Goal: Task Accomplishment & Management: Manage account settings

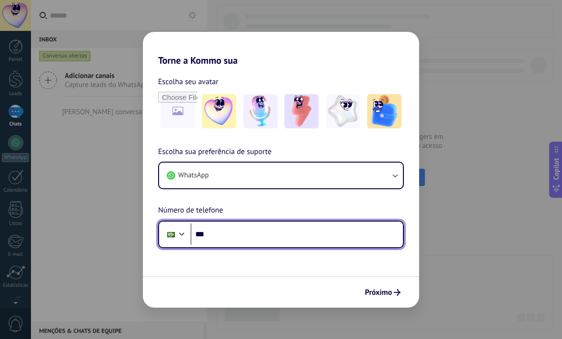
click at [289, 238] on input "***" at bounding box center [296, 235] width 212 height 22
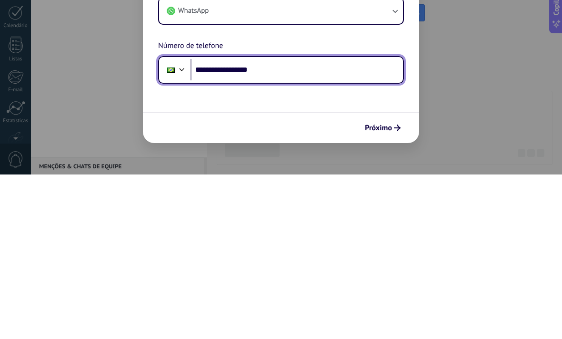
type input "**********"
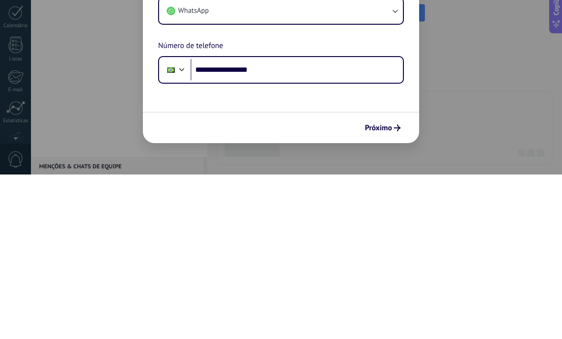
click at [394, 285] on button "Próximo" at bounding box center [382, 293] width 44 height 16
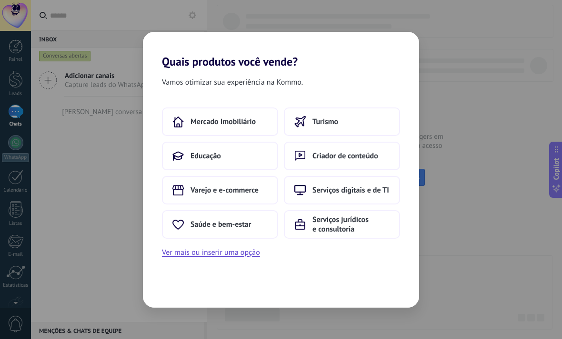
click at [237, 250] on button "Ver mais ou inserir uma opção" at bounding box center [211, 253] width 98 height 12
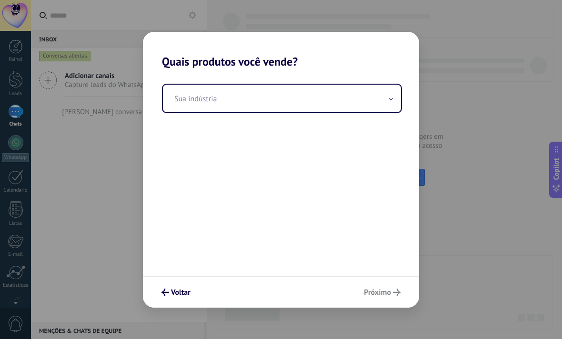
click at [380, 93] on input "text" at bounding box center [282, 99] width 238 height 28
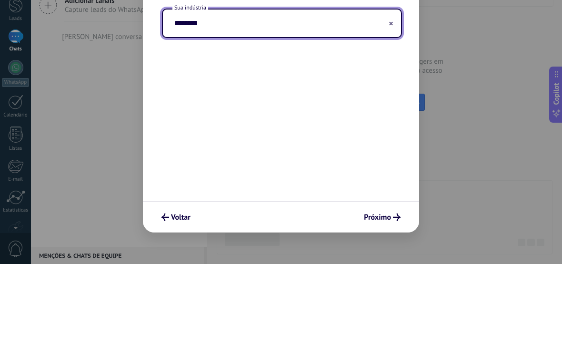
type input "*********"
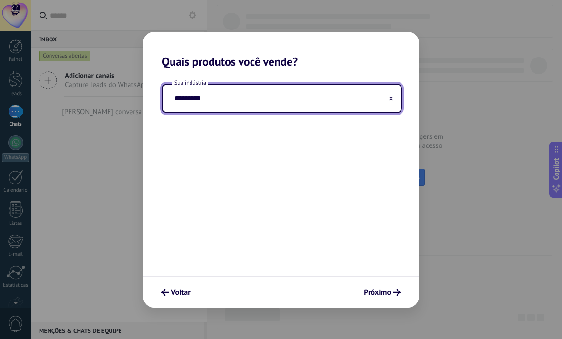
click at [396, 285] on button "Próximo" at bounding box center [381, 293] width 45 height 16
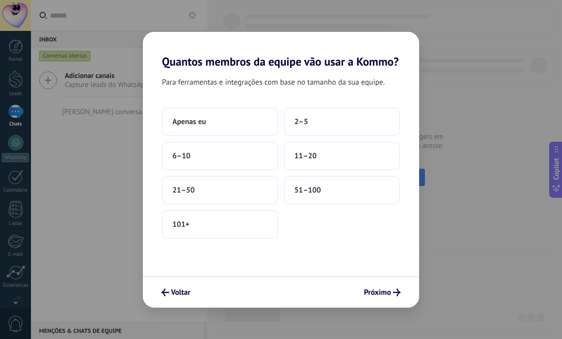
click at [346, 125] on button "2–5" at bounding box center [342, 122] width 116 height 29
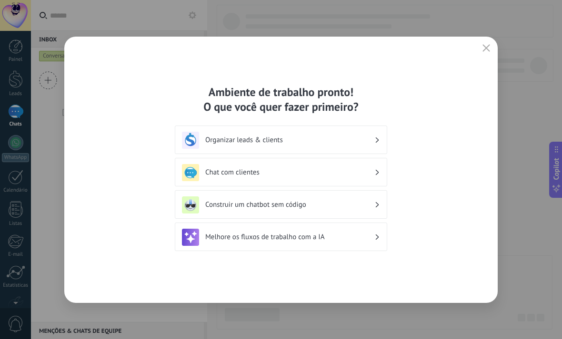
click at [484, 48] on icon "button" at bounding box center [486, 48] width 8 height 8
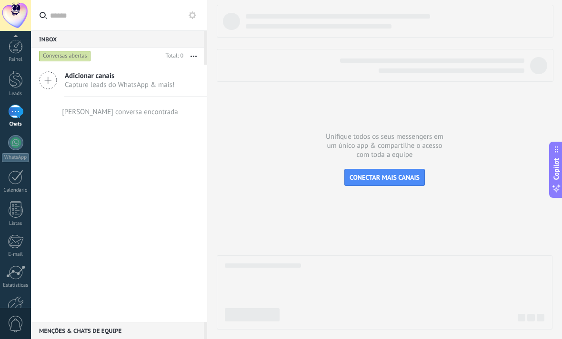
scroll to position [57, 0]
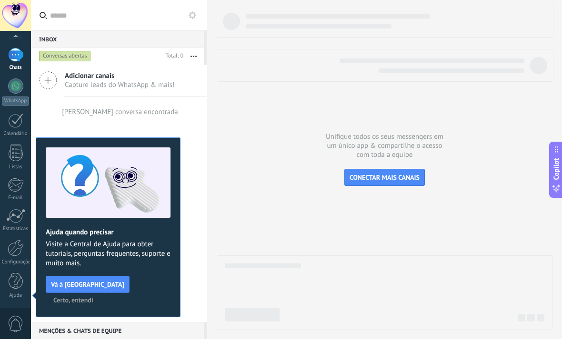
click at [93, 297] on span "Certo, entendi" at bounding box center [73, 300] width 40 height 7
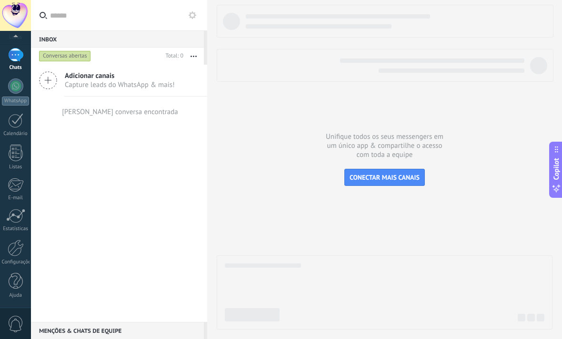
click at [17, 254] on div at bounding box center [16, 248] width 16 height 17
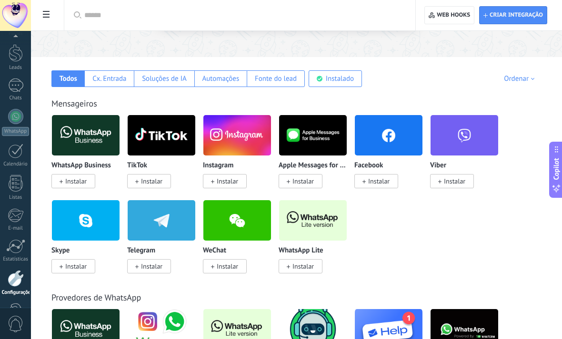
scroll to position [128, 0]
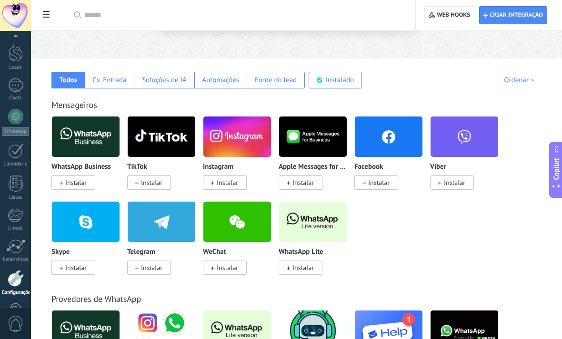
click at [313, 272] on span "Instalar" at bounding box center [302, 268] width 21 height 9
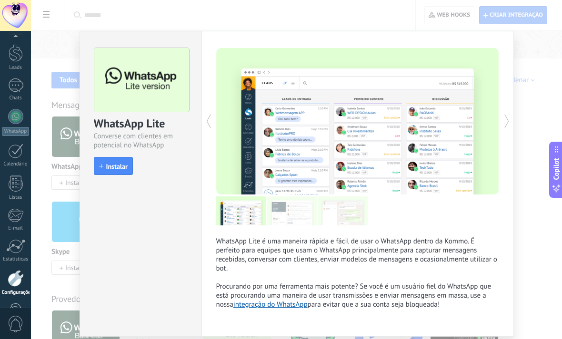
click at [124, 169] on span "Instalar" at bounding box center [116, 166] width 21 height 7
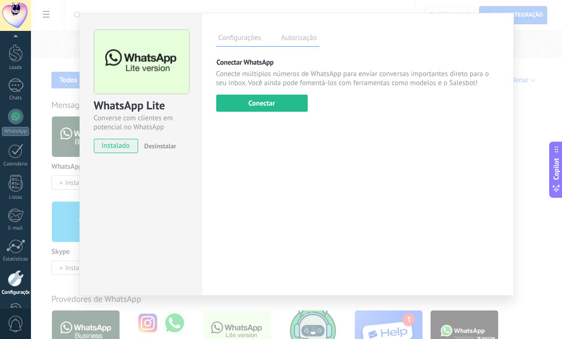
click at [283, 112] on button "Conectar" at bounding box center [261, 103] width 91 height 17
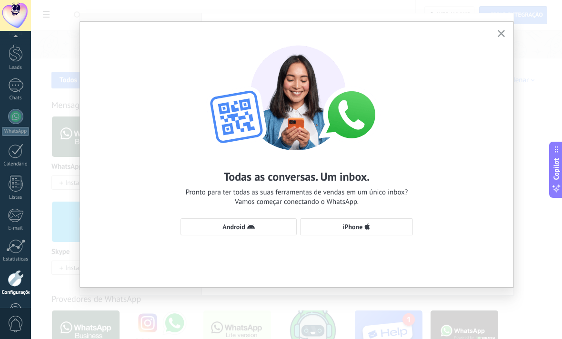
click at [258, 236] on button "Android" at bounding box center [238, 226] width 116 height 17
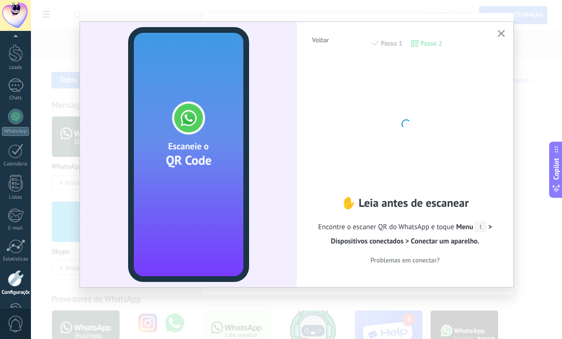
click at [411, 176] on div at bounding box center [405, 123] width 105 height 105
click at [428, 176] on div at bounding box center [405, 123] width 105 height 105
click at [435, 215] on div "✋ Leia antes de escanear Encontre o escaner QR do WhatsApp e toque Menu > Dispo…" at bounding box center [405, 166] width 188 height 212
click at [398, 176] on div at bounding box center [405, 123] width 105 height 105
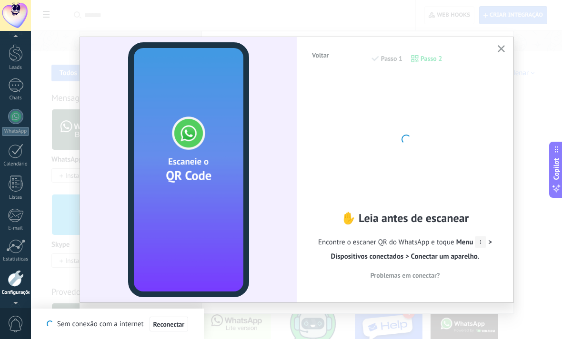
scroll to position [57, 0]
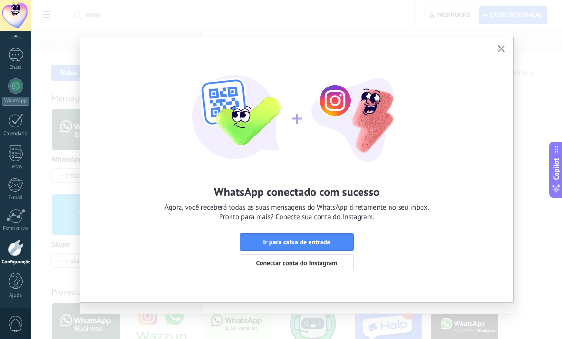
click at [329, 236] on button "Ir para caixa de entrada" at bounding box center [296, 242] width 114 height 17
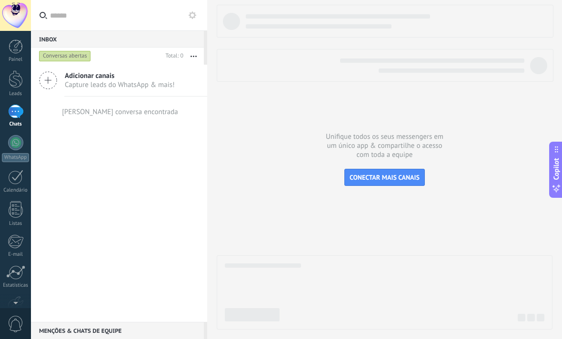
click at [14, 49] on div at bounding box center [16, 47] width 14 height 14
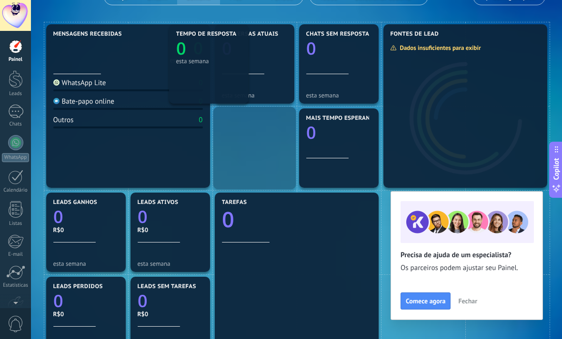
scroll to position [98, 0]
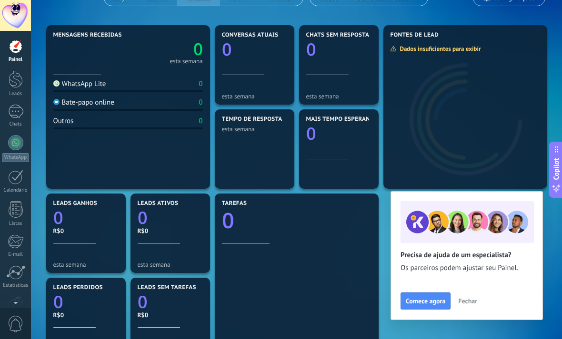
click at [465, 308] on button "Fechar" at bounding box center [468, 301] width 28 height 14
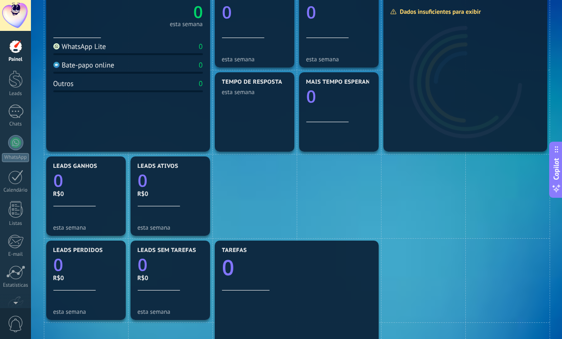
scroll to position [133, 0]
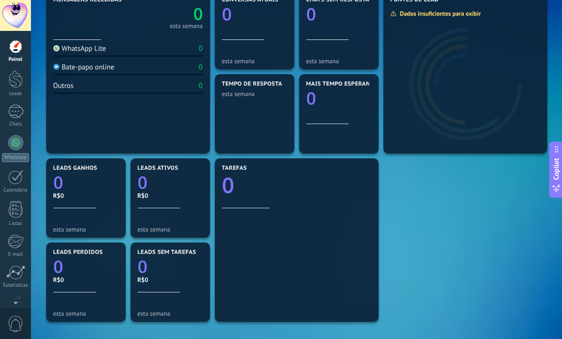
click at [20, 106] on div at bounding box center [15, 112] width 15 height 14
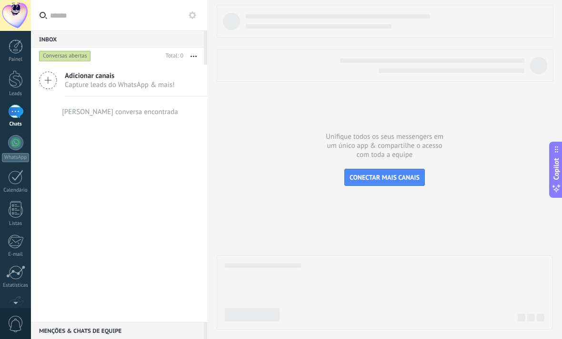
click at [12, 79] on div at bounding box center [16, 79] width 14 height 18
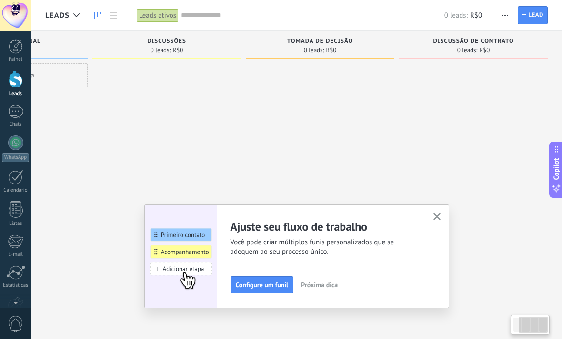
scroll to position [0, 106]
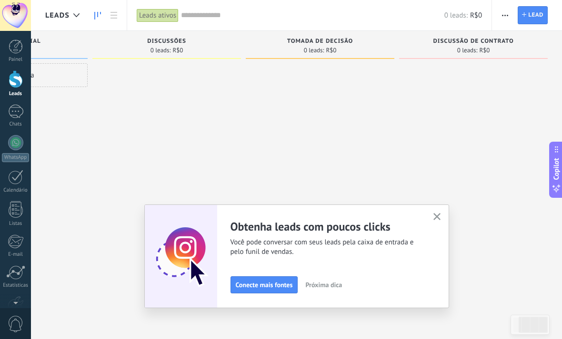
click at [428, 210] on div "Ajuste seu fluxo de trabalho Você pode criar múltiplos funis personalizados que…" at bounding box center [296, 257] width 305 height 104
click at [440, 214] on icon "button" at bounding box center [436, 216] width 7 height 7
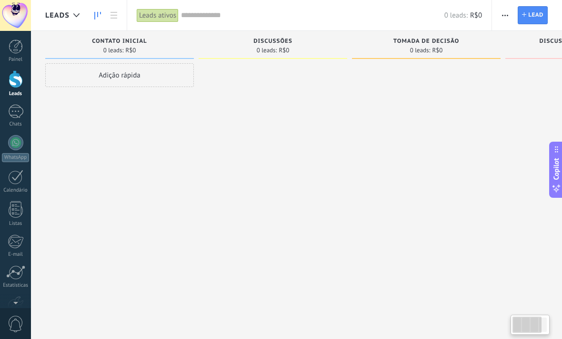
scroll to position [0, 0]
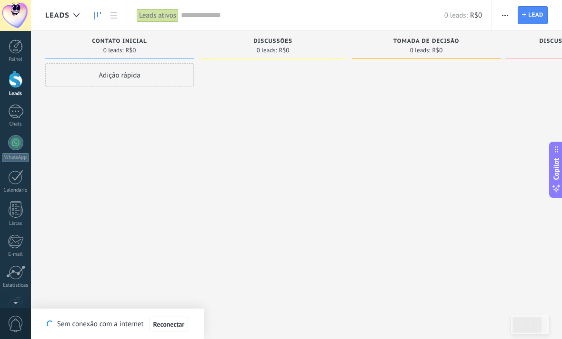
click at [21, 52] on div at bounding box center [16, 47] width 14 height 14
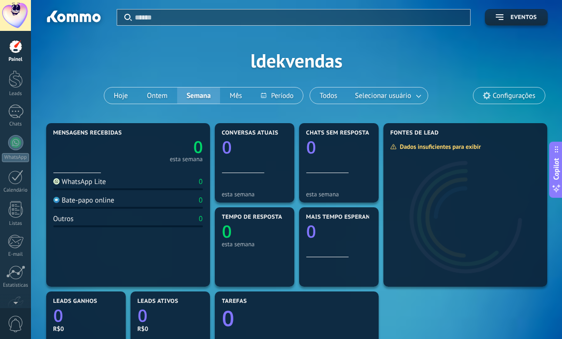
click at [511, 97] on span "Configurações" at bounding box center [514, 96] width 42 height 8
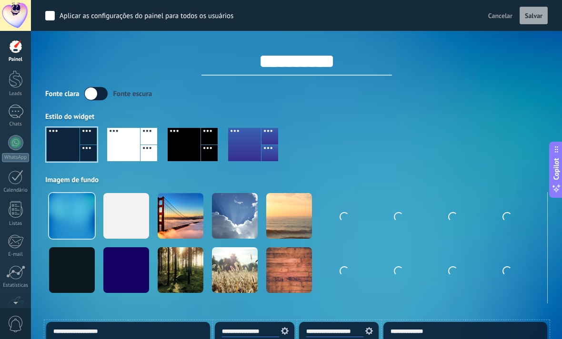
click at [283, 65] on input "**********" at bounding box center [296, 61] width 190 height 29
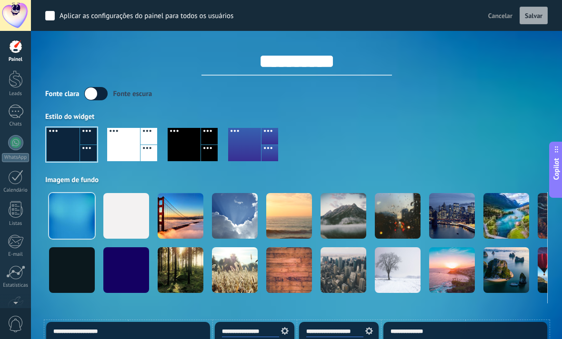
click at [346, 55] on input "**********" at bounding box center [296, 61] width 190 height 29
type input "*"
type input "**********"
click at [539, 19] on span "Salvar" at bounding box center [533, 15] width 18 height 7
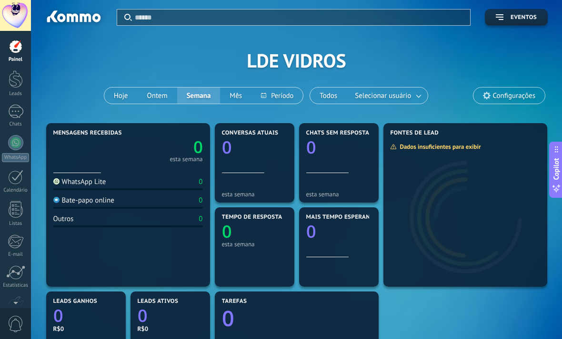
click at [3, 127] on div "Chats" at bounding box center [16, 124] width 28 height 6
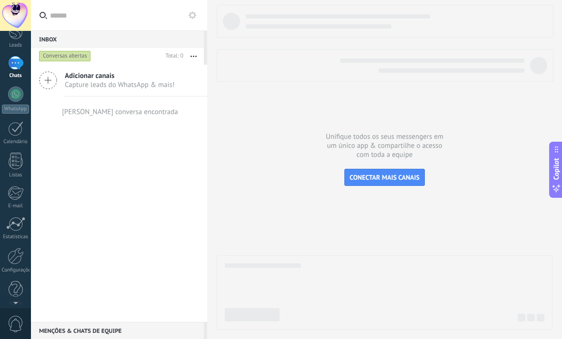
click at [19, 259] on div at bounding box center [16, 256] width 16 height 17
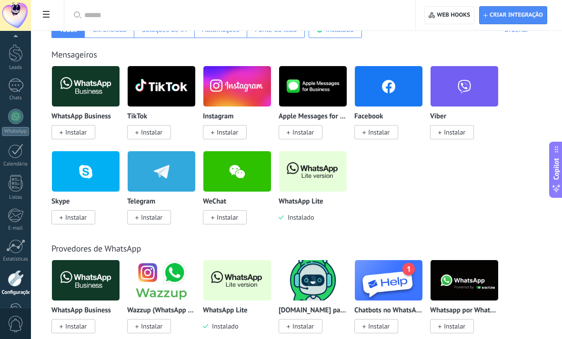
scroll to position [178, 0]
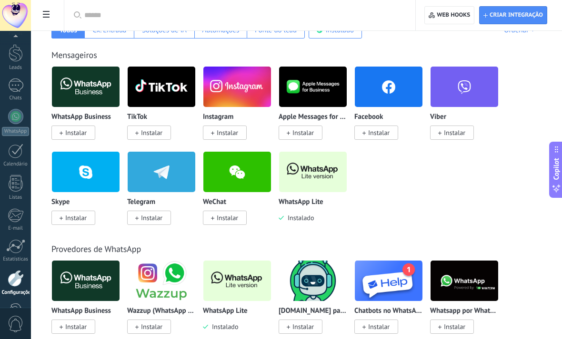
click at [17, 100] on div "Chats" at bounding box center [16, 98] width 28 height 6
